Goal: Find specific page/section: Find specific page/section

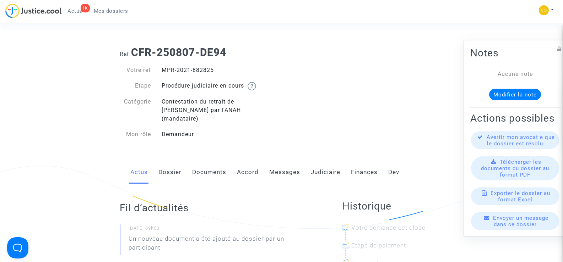
click at [110, 10] on span "Mes dossiers" at bounding box center [111, 11] width 34 height 6
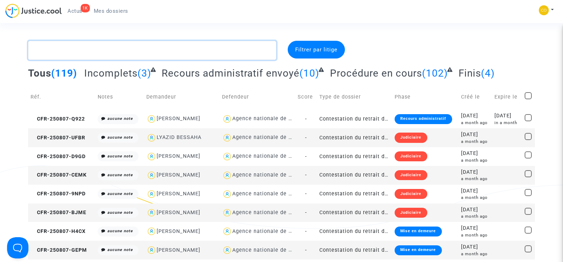
click at [75, 57] on textarea at bounding box center [152, 50] width 248 height 19
paste textarea "CRAMOIZEN [PERSON_NAME]"
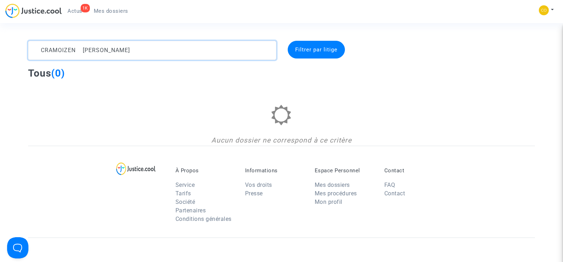
drag, startPoint x: 145, startPoint y: 49, endPoint x: 83, endPoint y: 51, distance: 62.5
click at [83, 51] on textarea at bounding box center [152, 50] width 248 height 19
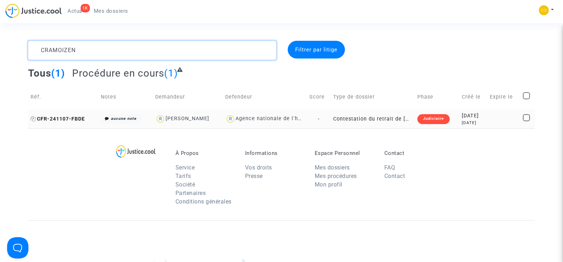
type textarea "CRAMOIZEN"
click at [65, 119] on span "CFR-241107-FBDE" at bounding box center [58, 119] width 54 height 6
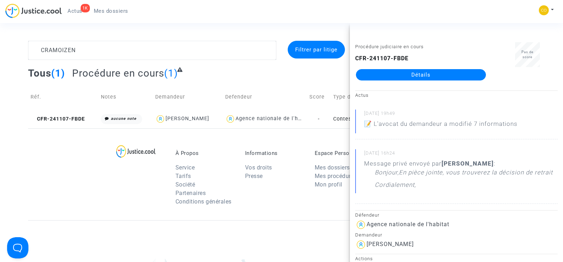
click at [434, 76] on link "Détails" at bounding box center [421, 74] width 130 height 11
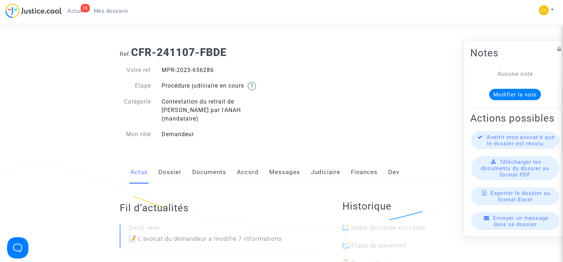
click at [214, 161] on link "Documents" at bounding box center [209, 172] width 34 height 23
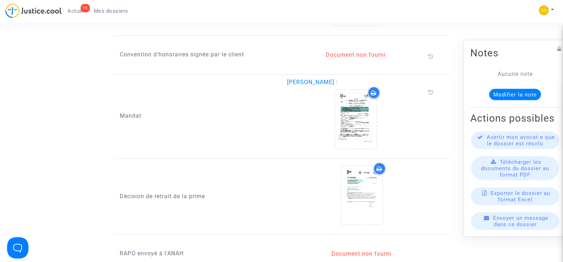
scroll to position [817, 0]
